Goal: Task Accomplishment & Management: Use online tool/utility

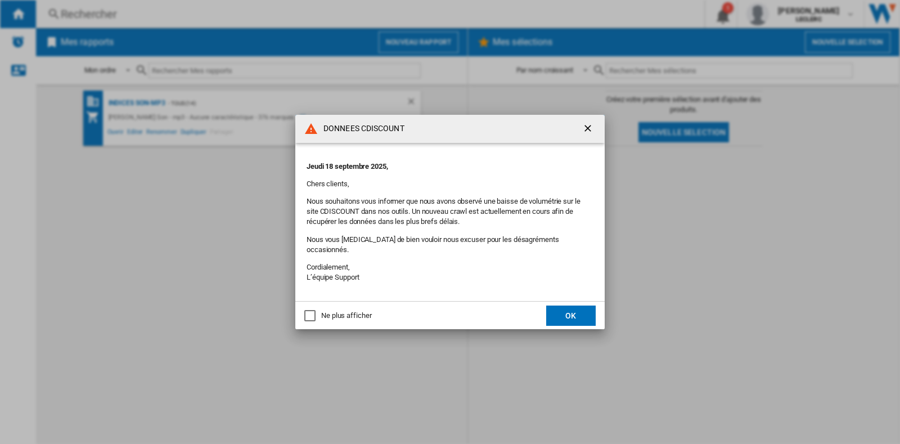
click at [571, 313] on button "OK" at bounding box center [570, 315] width 49 height 20
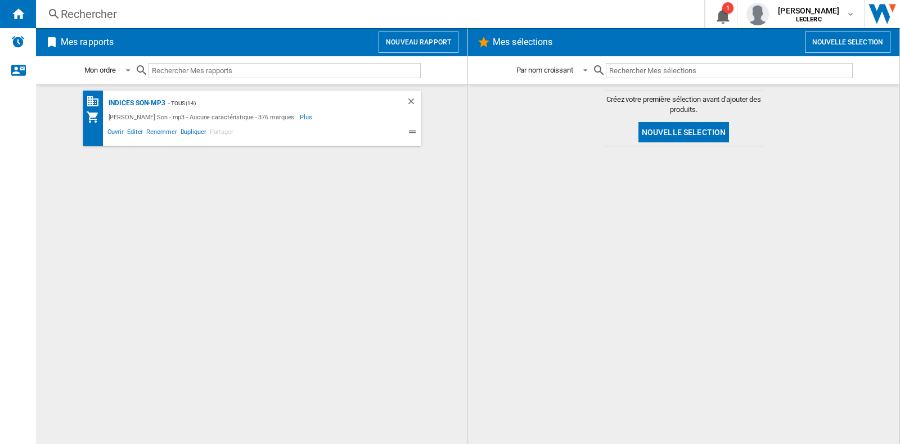
click at [416, 46] on button "Nouveau rapport" at bounding box center [418, 41] width 80 height 21
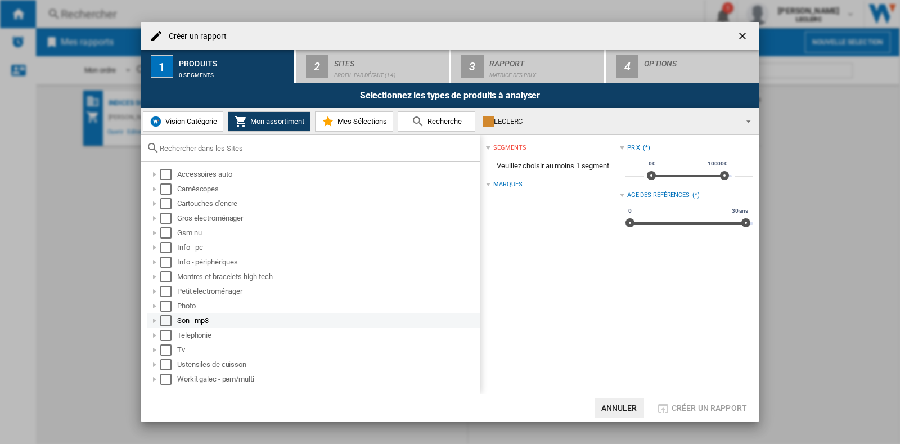
click at [154, 322] on div at bounding box center [154, 320] width 11 height 11
click at [163, 335] on div at bounding box center [166, 335] width 11 height 11
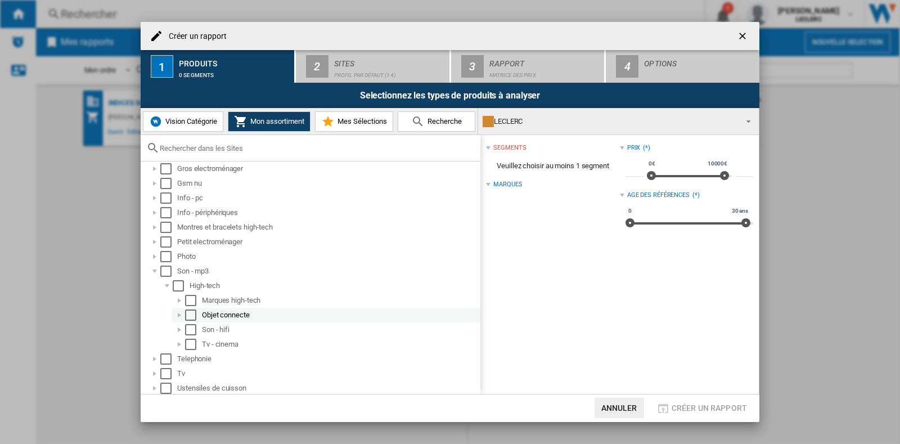
scroll to position [66, 0]
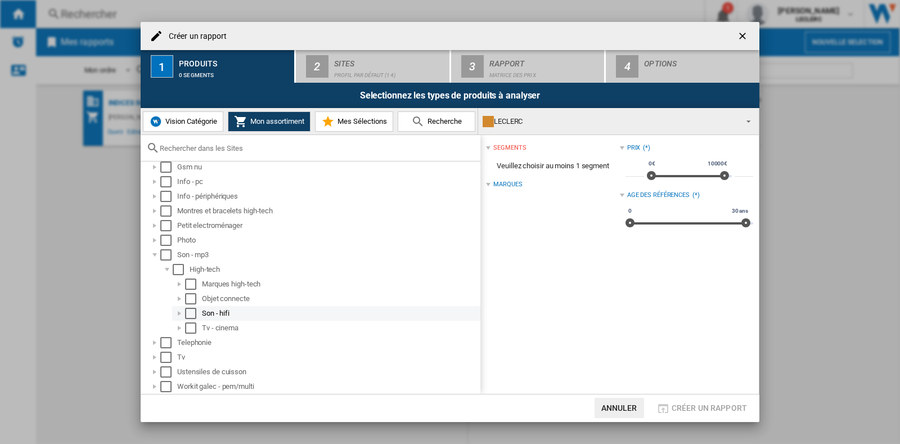
click at [180, 314] on div at bounding box center [179, 313] width 11 height 11
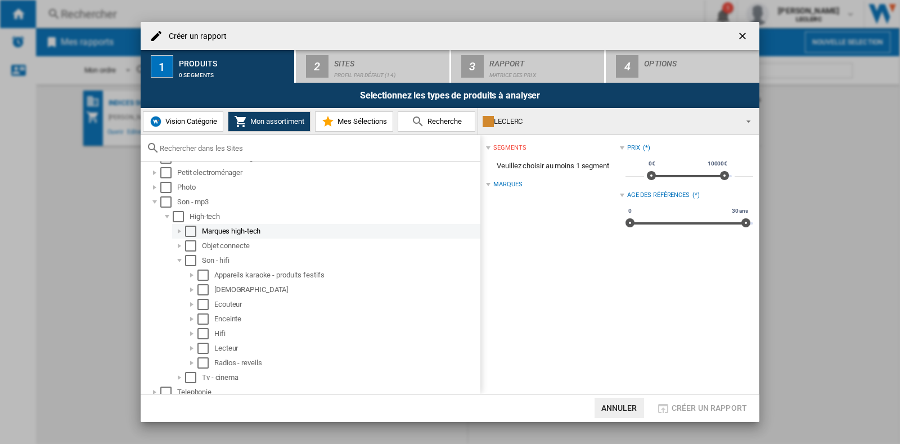
scroll to position [136, 0]
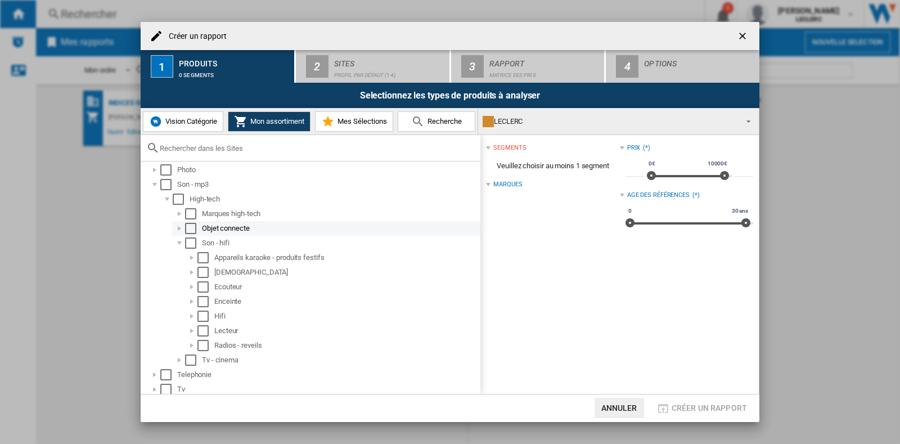
click at [179, 224] on div at bounding box center [179, 228] width 11 height 11
click at [179, 225] on div at bounding box center [179, 228] width 11 height 11
click at [183, 213] on div at bounding box center [179, 213] width 11 height 11
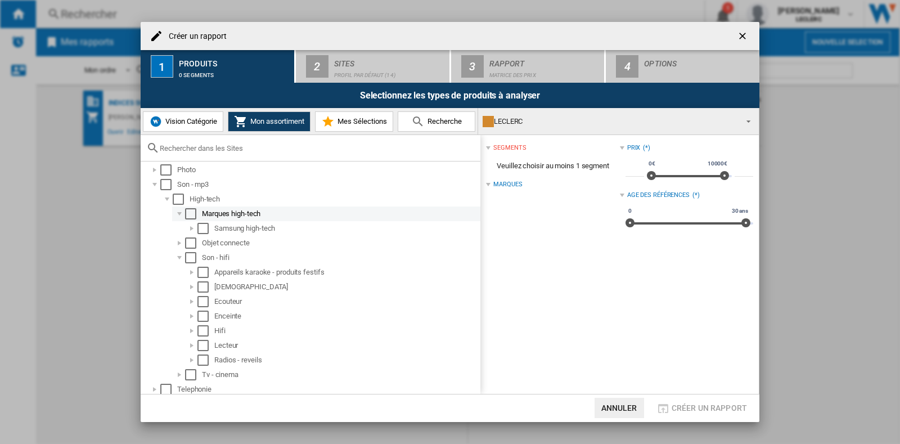
click at [183, 213] on div at bounding box center [179, 213] width 11 height 11
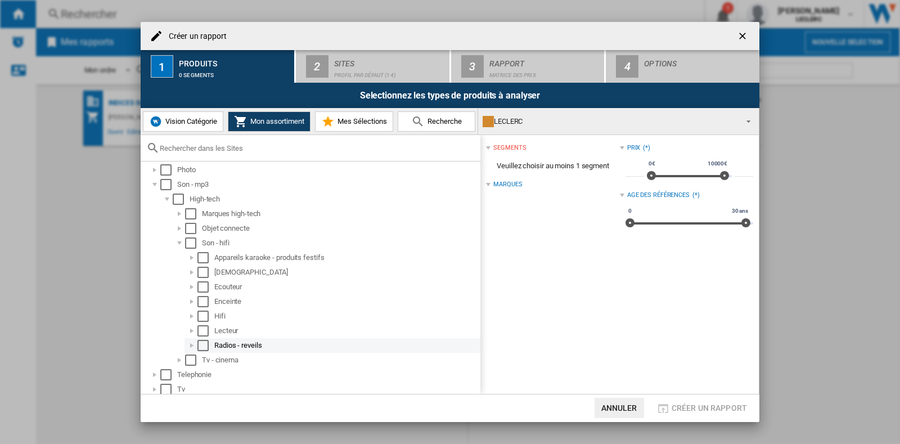
click at [193, 341] on div at bounding box center [191, 345] width 11 height 11
click at [177, 360] on div at bounding box center [179, 359] width 11 height 11
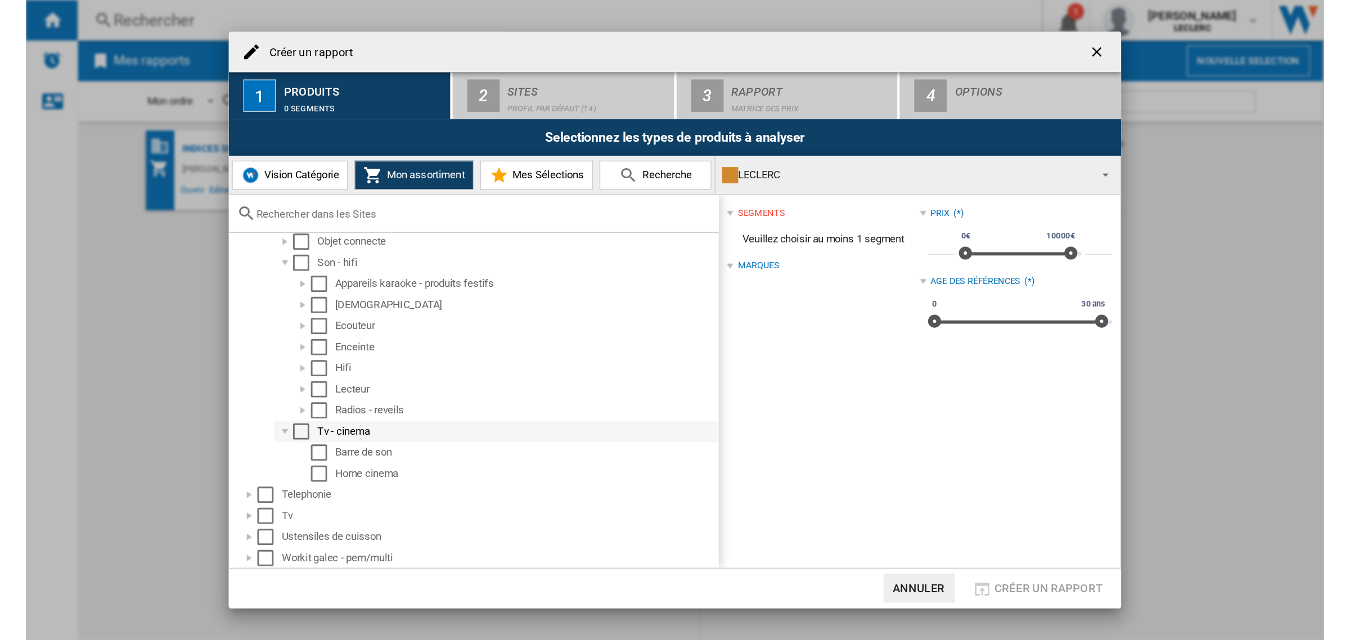
scroll to position [56, 0]
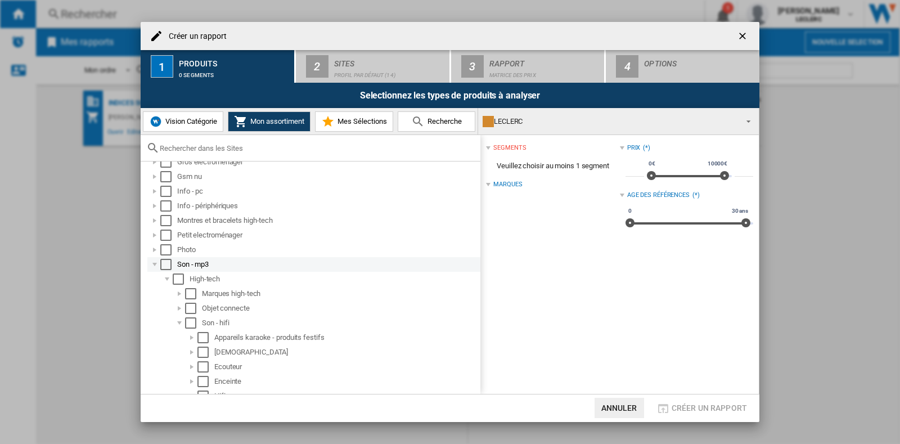
click at [166, 261] on div "Select" at bounding box center [165, 264] width 11 height 11
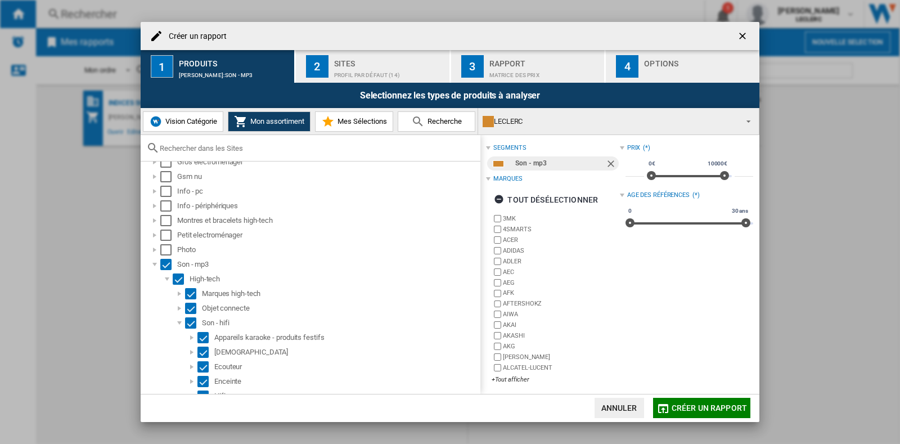
click at [314, 61] on div "2" at bounding box center [317, 66] width 22 height 22
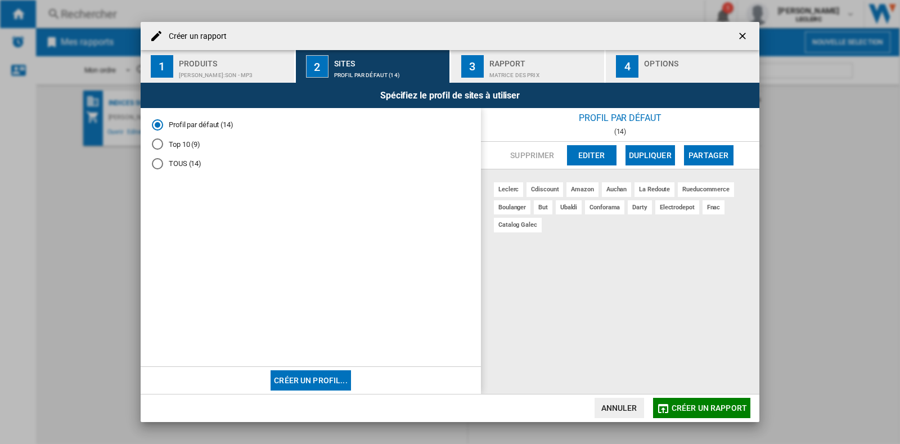
click at [521, 77] on div "Matrice des prix" at bounding box center [544, 72] width 111 height 12
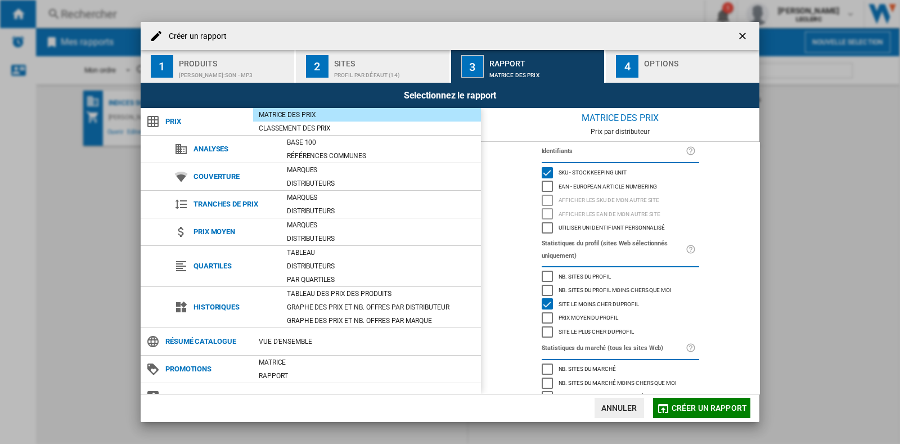
click at [651, 64] on div "Options" at bounding box center [699, 61] width 111 height 12
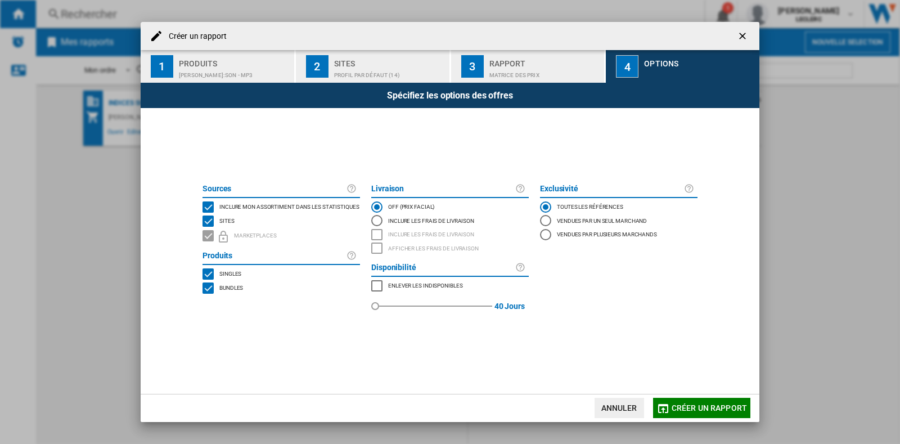
click at [696, 399] on button "Créer un rapport" at bounding box center [701, 408] width 97 height 20
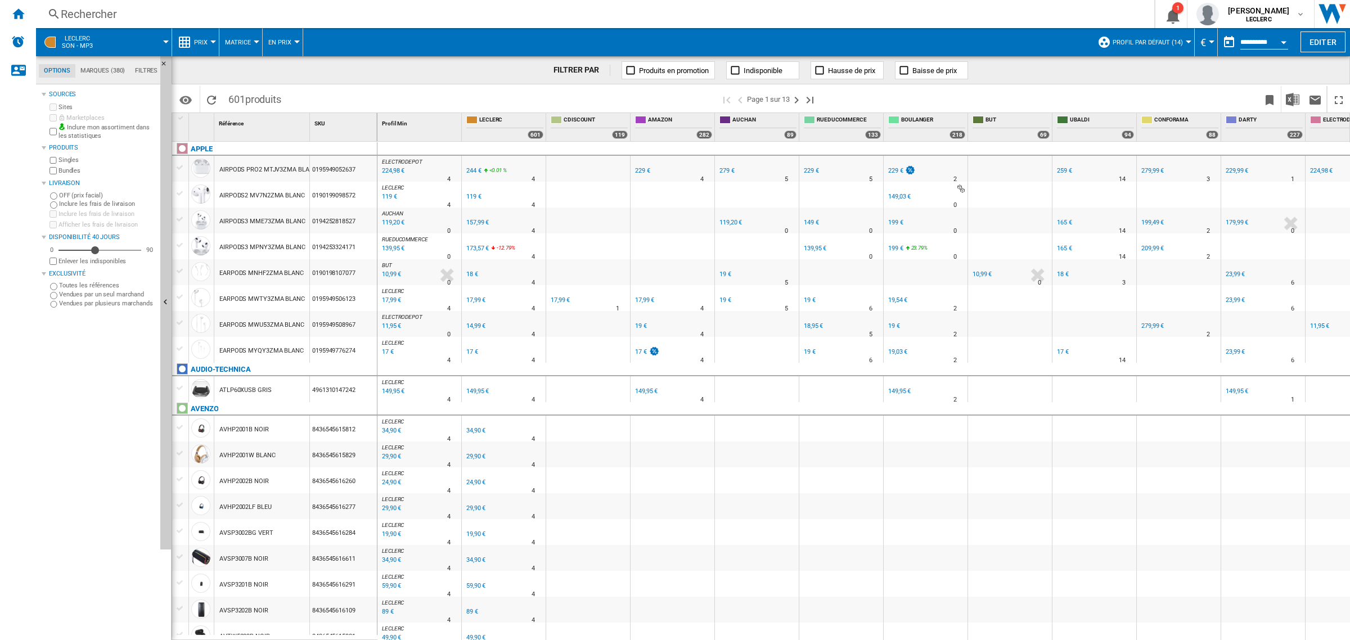
click at [899, 43] on span "Profil par défaut (14)" at bounding box center [1147, 42] width 70 height 7
click at [899, 43] on md-backdrop at bounding box center [675, 320] width 1350 height 640
click at [899, 41] on div "Open calendar" at bounding box center [1284, 42] width 6 height 3
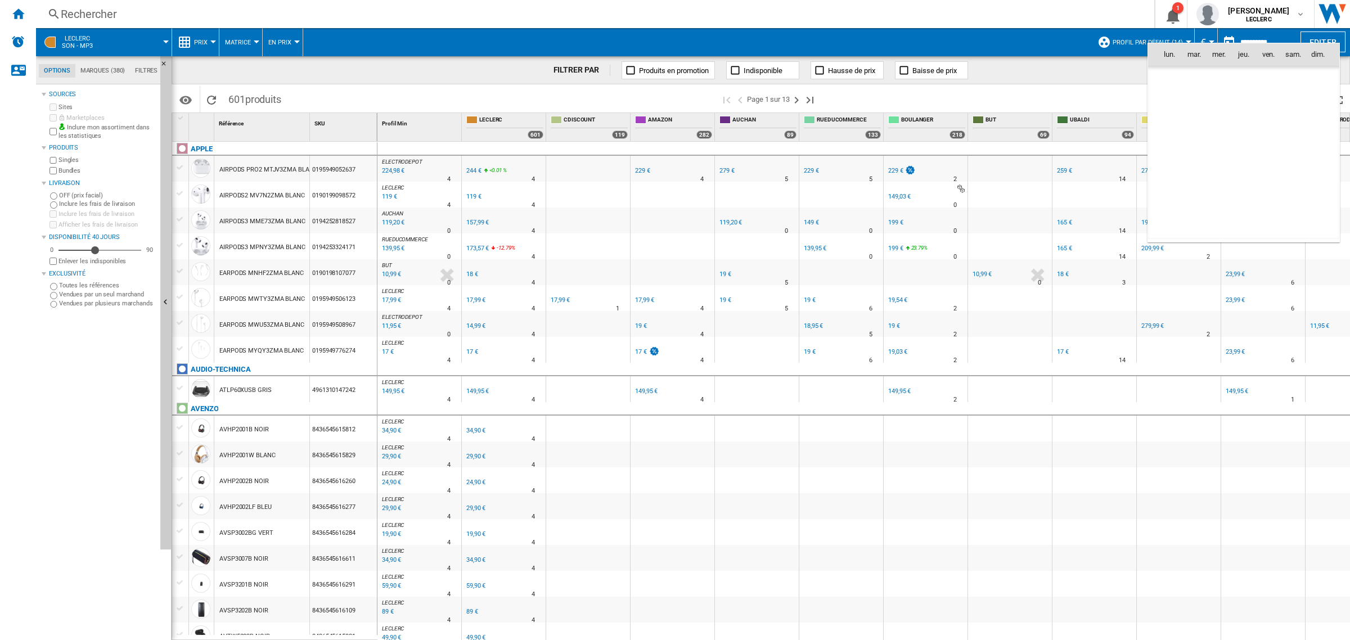
scroll to position [5365, 0]
click at [899, 40] on div at bounding box center [675, 320] width 1350 height 640
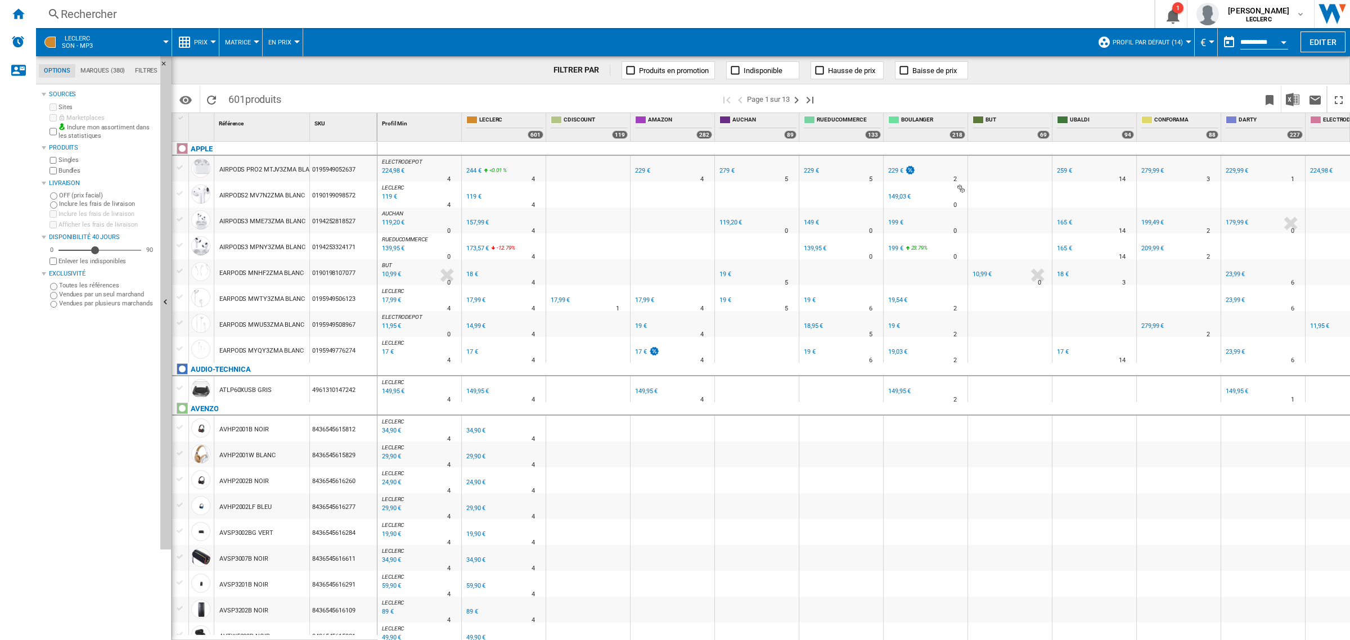
click at [899, 41] on span "€" at bounding box center [1203, 43] width 6 height 12
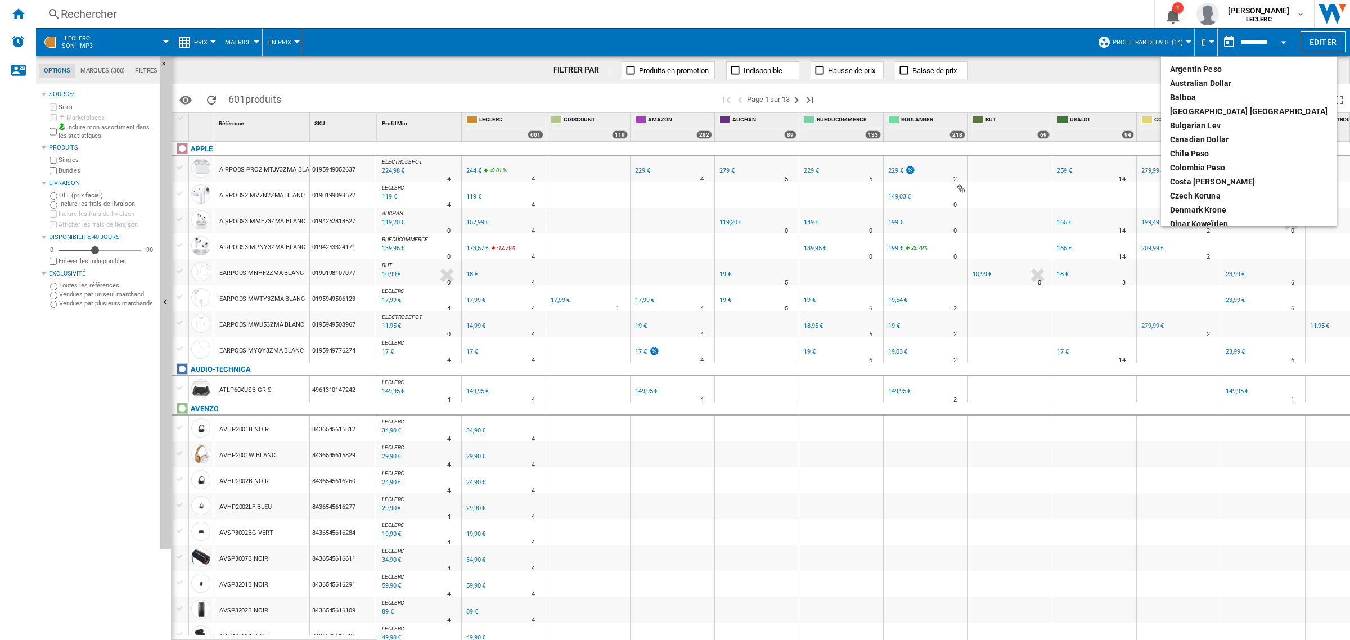
click at [899, 41] on md-backdrop at bounding box center [675, 320] width 1350 height 640
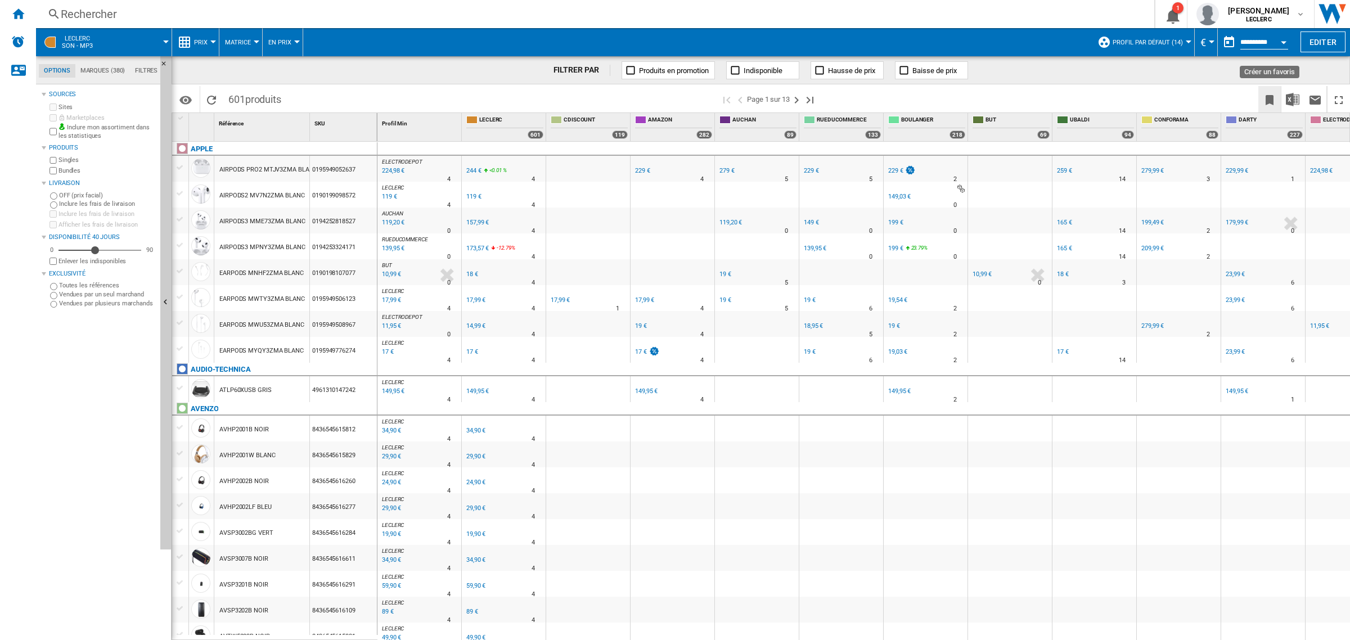
click at [899, 96] on ng-md-icon "Créer un favoris" at bounding box center [1269, 99] width 13 height 13
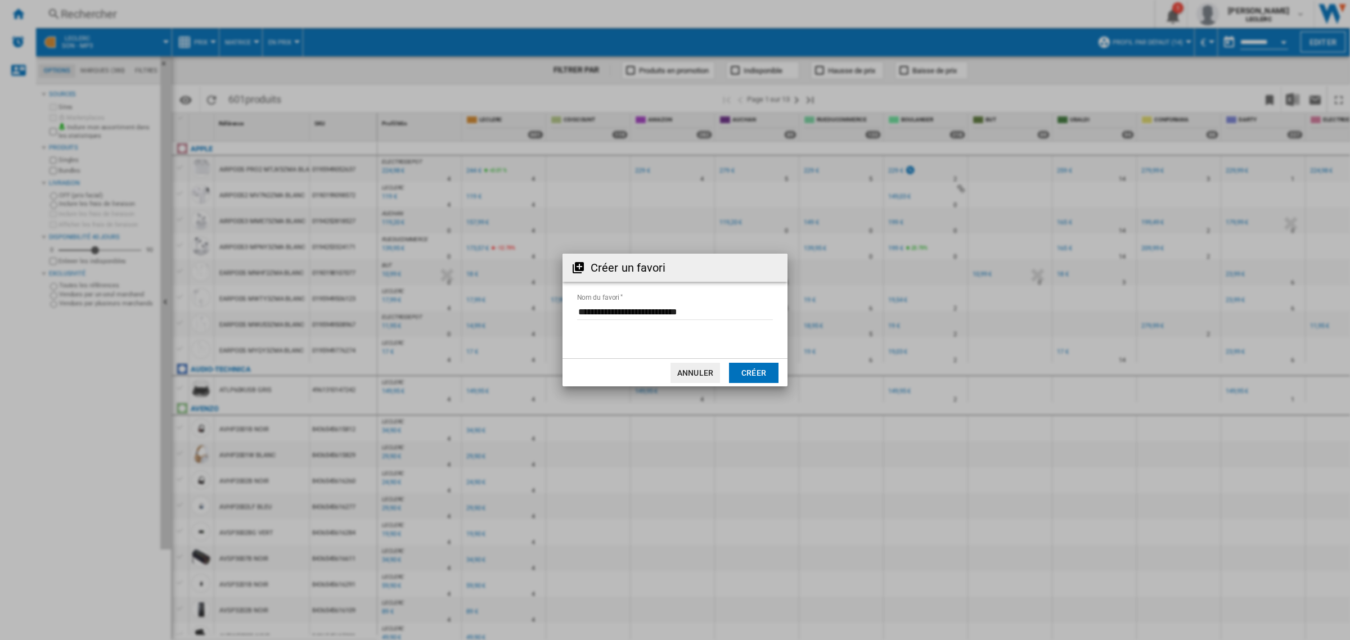
click at [758, 370] on button "Créer" at bounding box center [753, 373] width 49 height 20
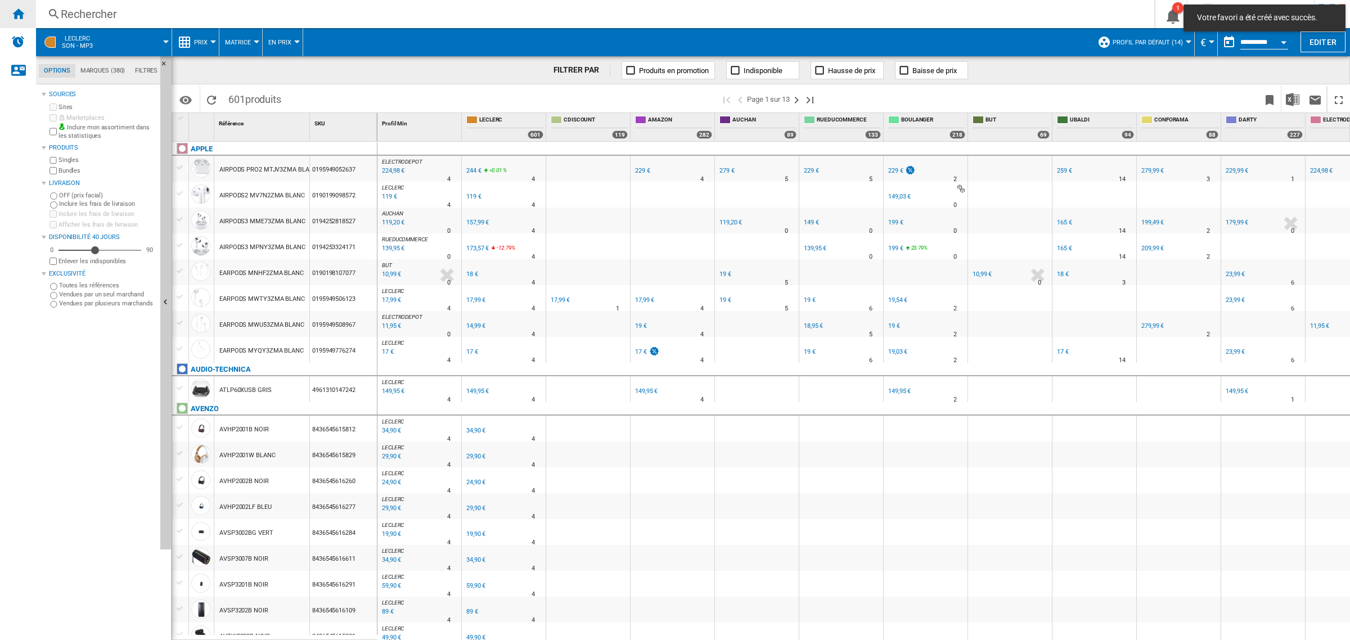
click at [10, 19] on div "Accueil" at bounding box center [18, 14] width 36 height 28
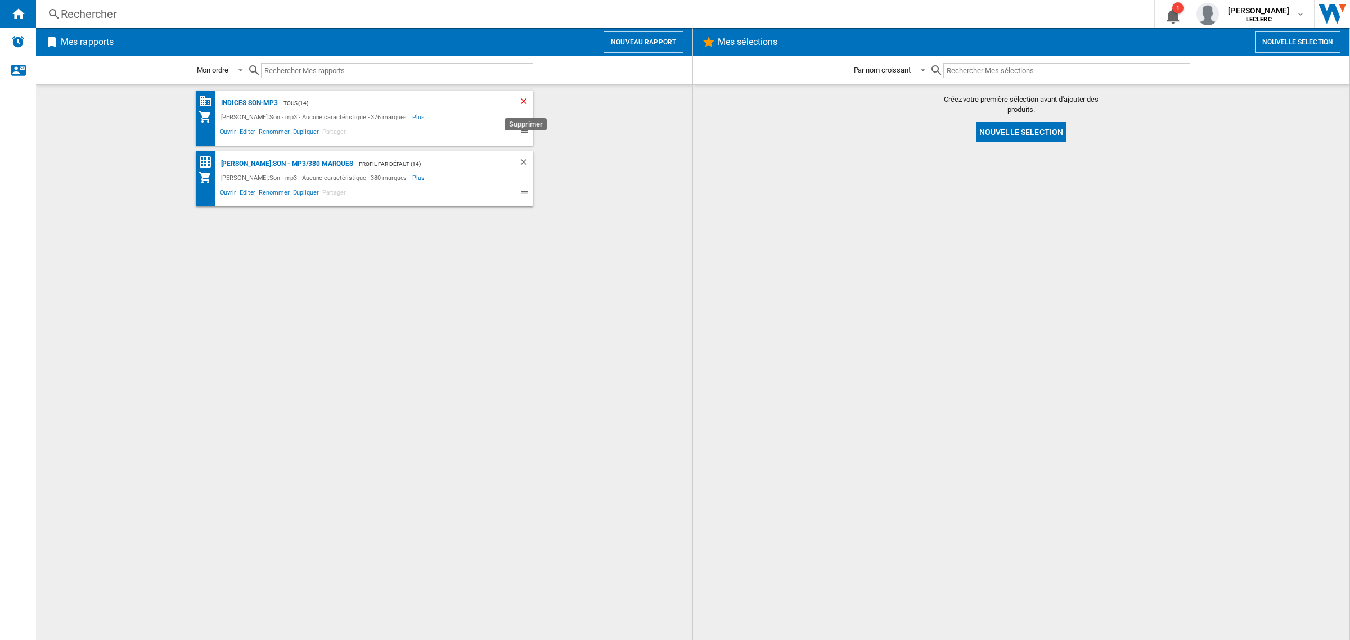
click at [526, 99] on ng-md-icon "Supprimer" at bounding box center [525, 102] width 13 height 13
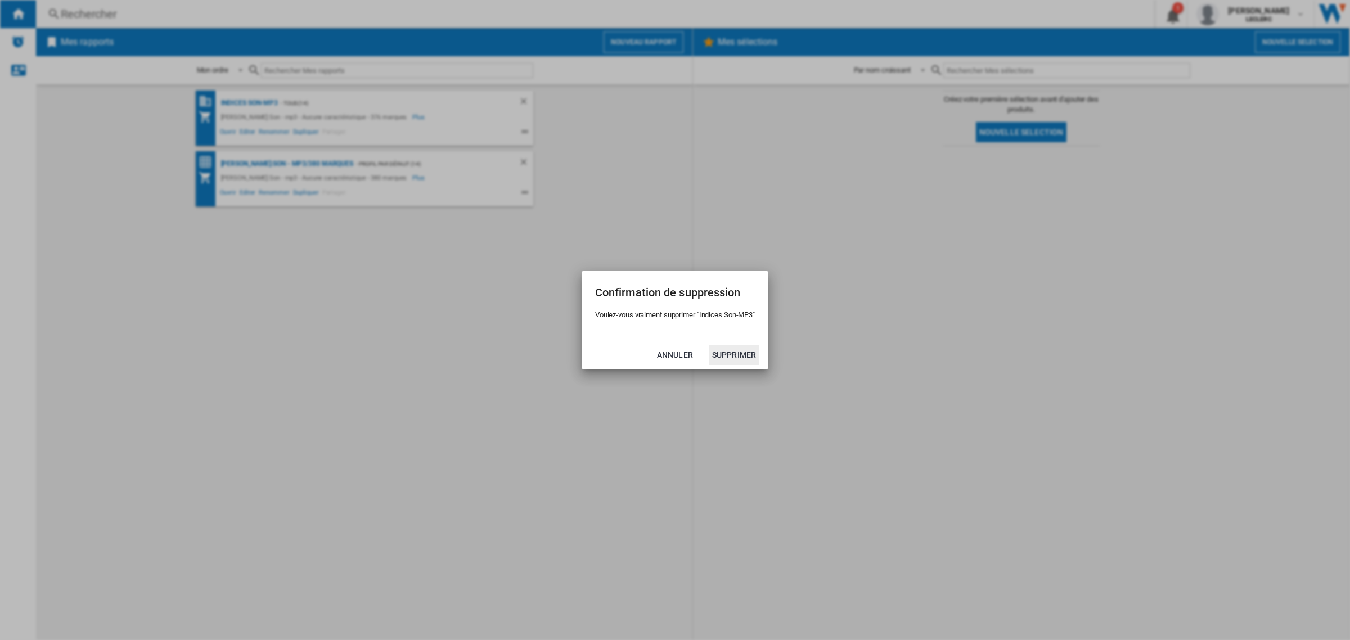
click at [734, 361] on button "Supprimer" at bounding box center [734, 355] width 51 height 20
